Goal: Navigation & Orientation: Find specific page/section

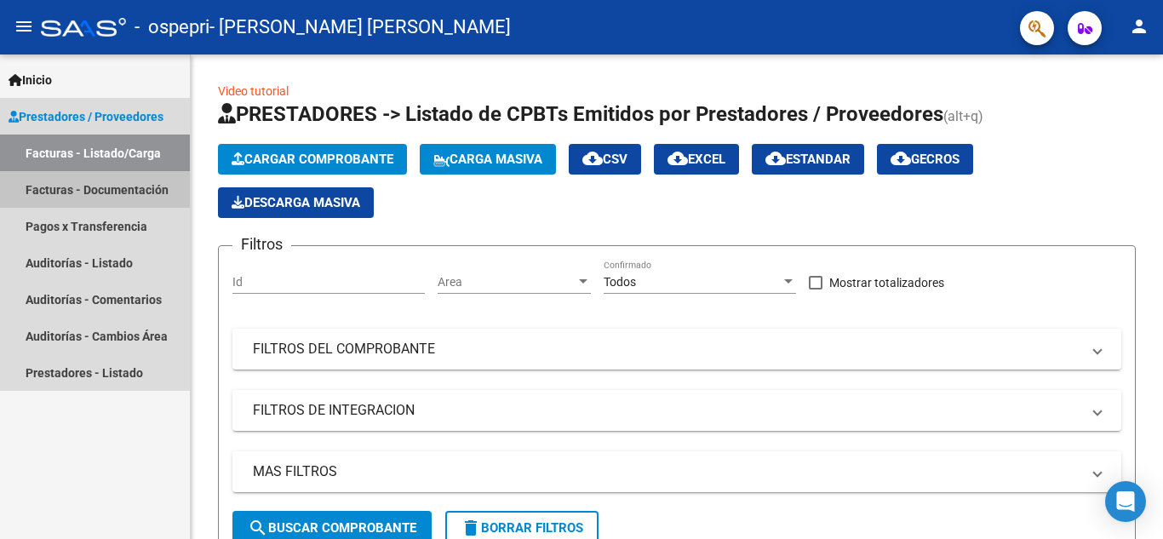
click at [61, 188] on link "Facturas - Documentación" at bounding box center [95, 189] width 190 height 37
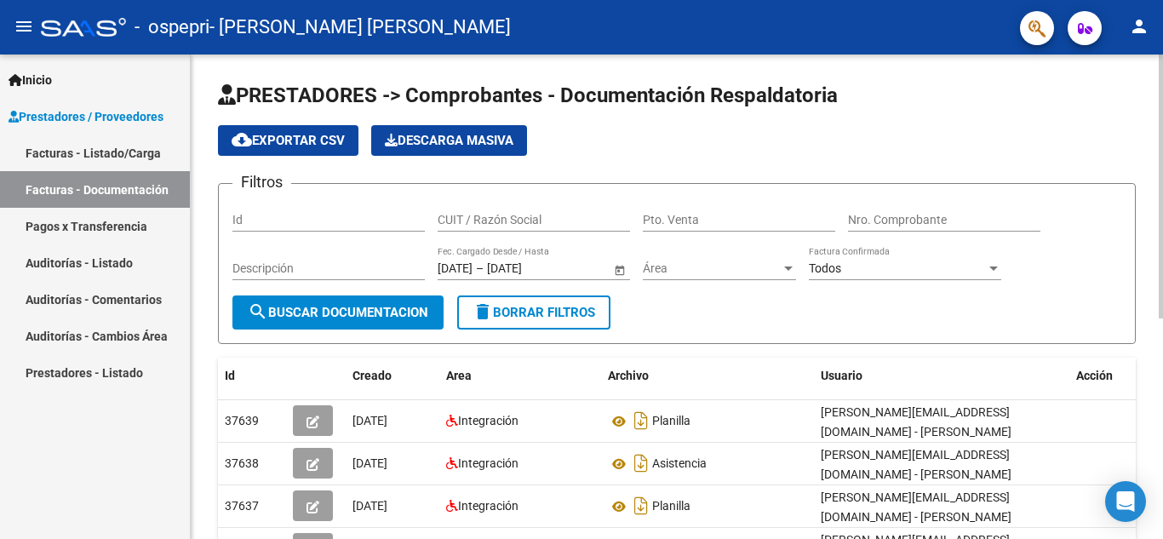
click at [1162, 119] on div at bounding box center [1160, 186] width 4 height 264
click at [1162, 22] on div "menu - ospepri - [PERSON_NAME] [PERSON_NAME] person Inicio Instructivos Contact…" at bounding box center [581, 269] width 1163 height 539
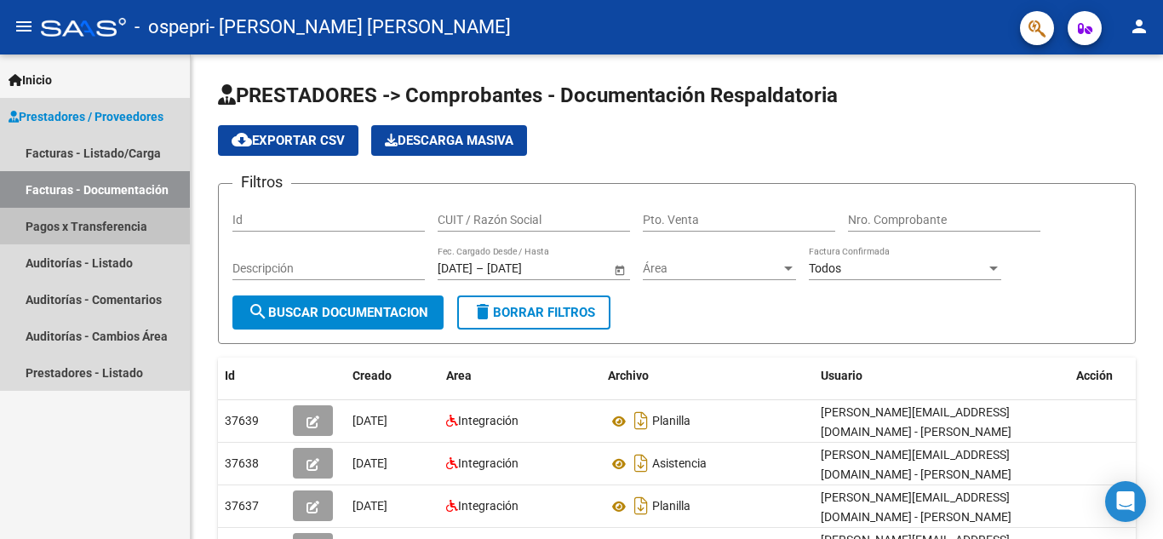
click at [86, 232] on link "Pagos x Transferencia" at bounding box center [95, 226] width 190 height 37
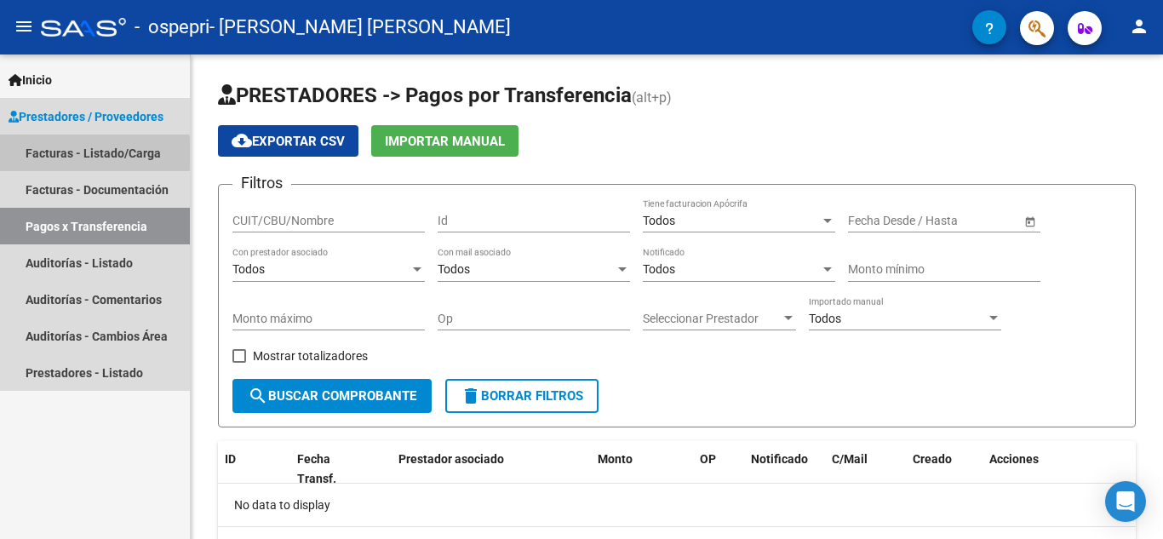
click at [51, 153] on link "Facturas - Listado/Carga" at bounding box center [95, 152] width 190 height 37
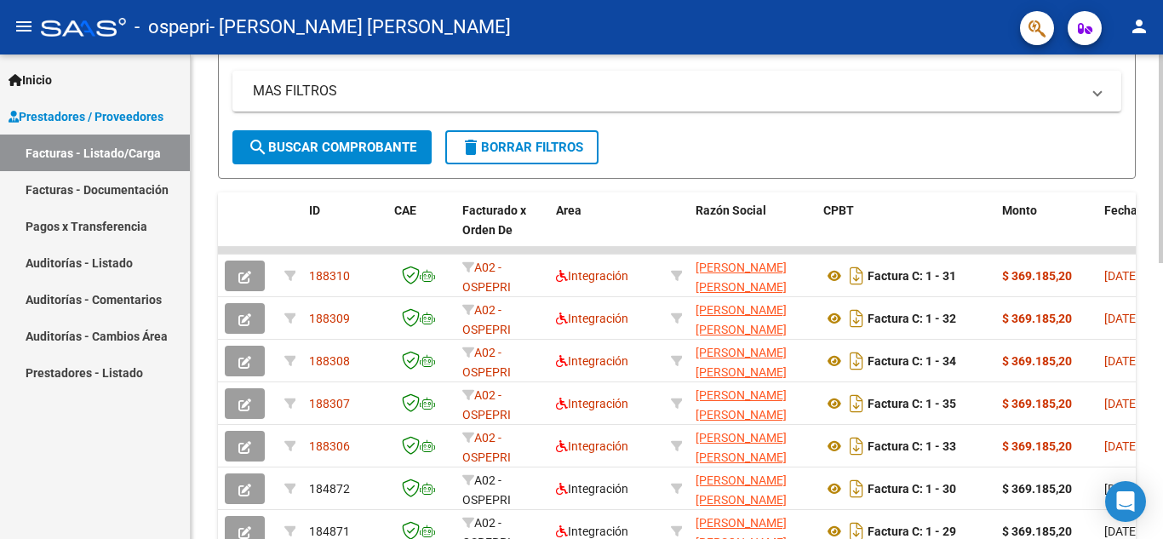
scroll to position [488, 0]
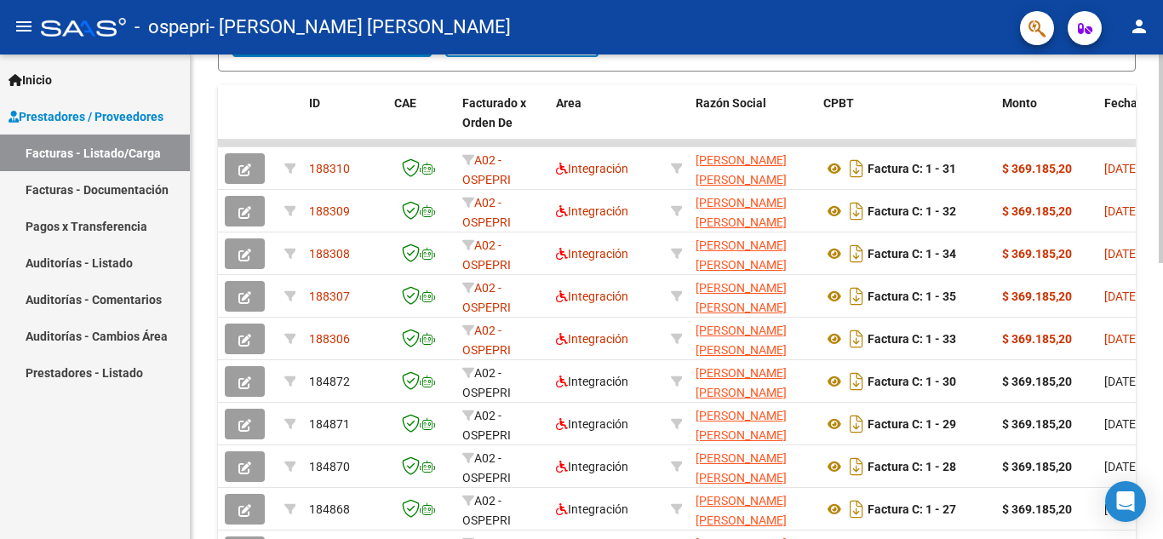
click at [1130, 442] on div "Video tutorial PRESTADORES -> Listado de CPBTs Emitidos por Prestadores / Prove…" at bounding box center [679, 121] width 976 height 1109
